Goal: Task Accomplishment & Management: Use online tool/utility

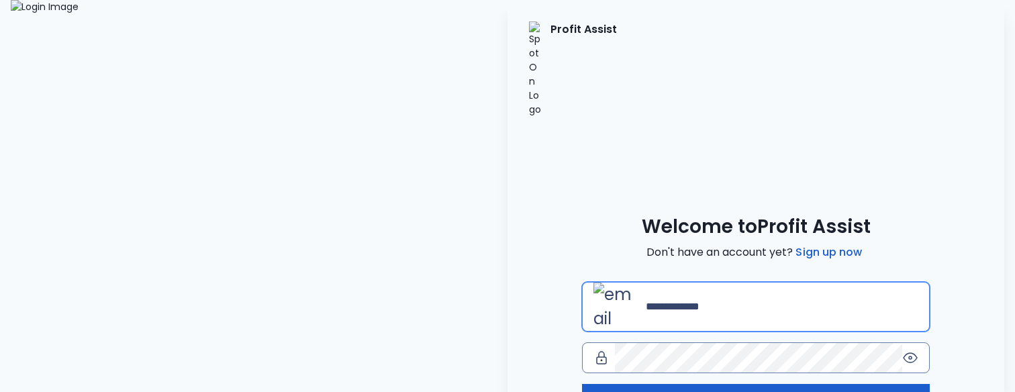
type input "**********"
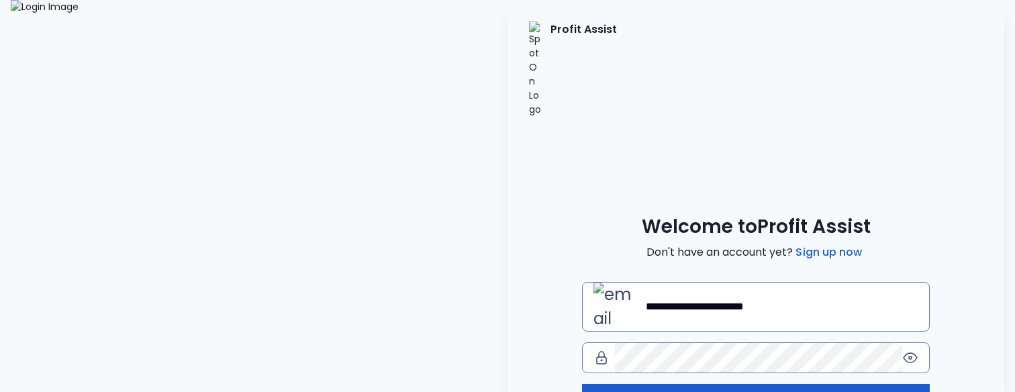
click at [625, 384] on button "Log in" at bounding box center [756, 399] width 348 height 30
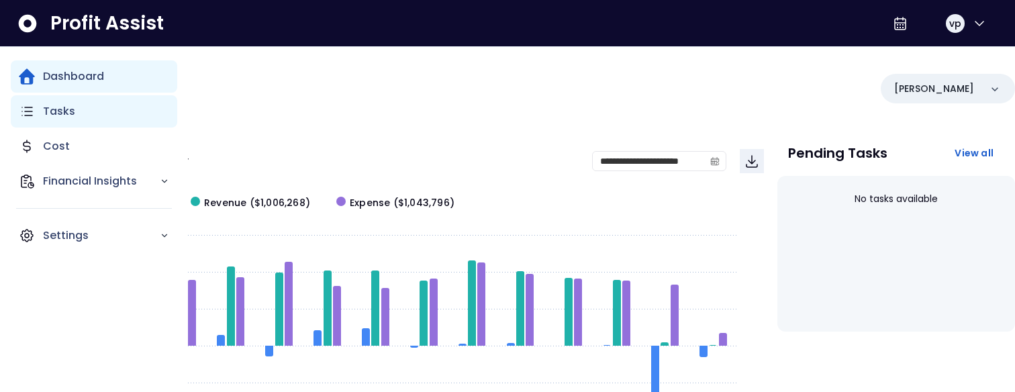
click at [33, 125] on div "Tasks" at bounding box center [94, 111] width 166 height 32
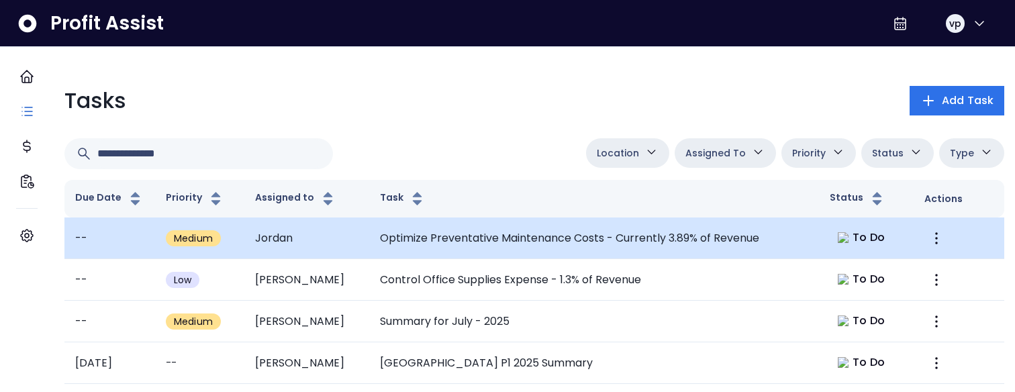
click at [625, 239] on td "Optimize Preventative Maintenance Costs - Currently 3.89% of Revenue" at bounding box center [594, 238] width 450 height 42
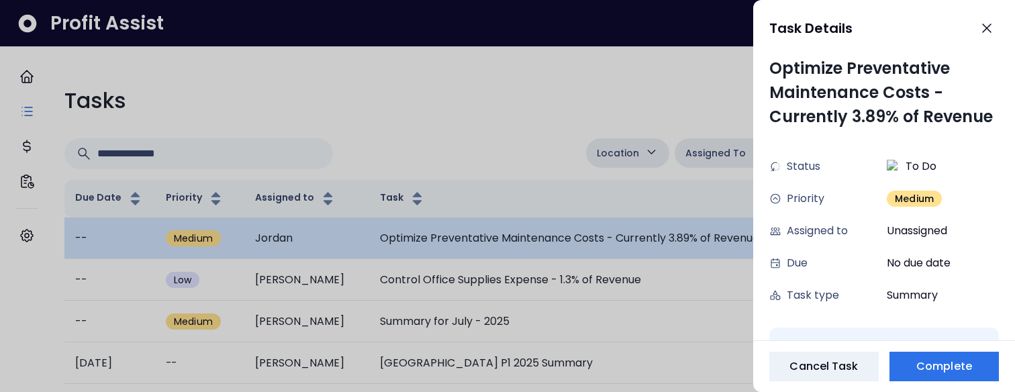
click at [625, 239] on div at bounding box center [507, 196] width 1015 height 392
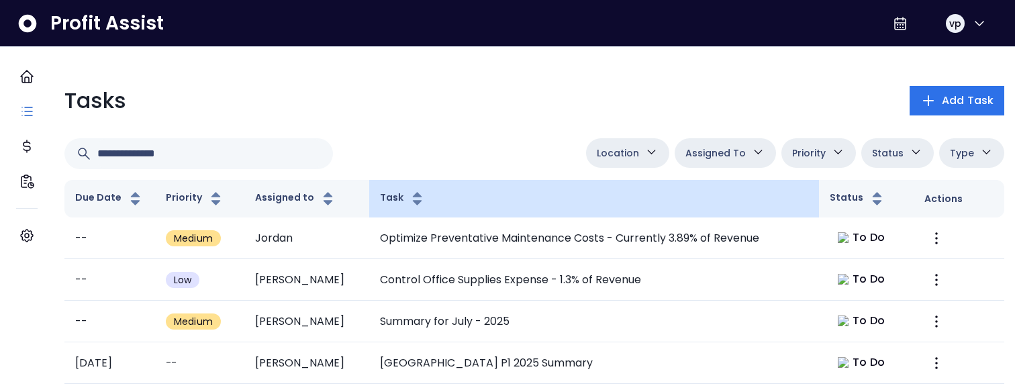
scroll to position [66, 0]
